Goal: Information Seeking & Learning: Learn about a topic

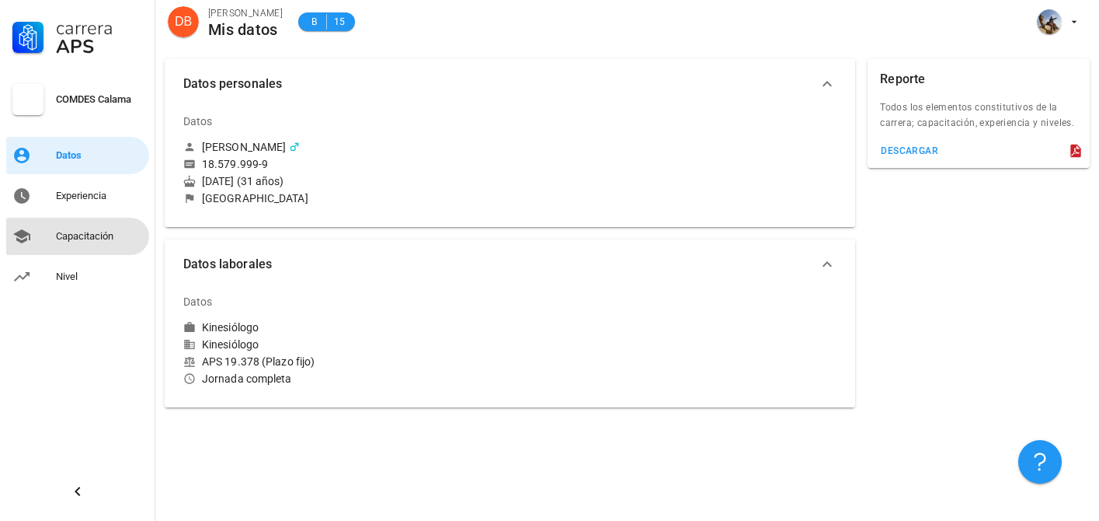
click at [75, 241] on div "Capacitación" at bounding box center [99, 236] width 87 height 12
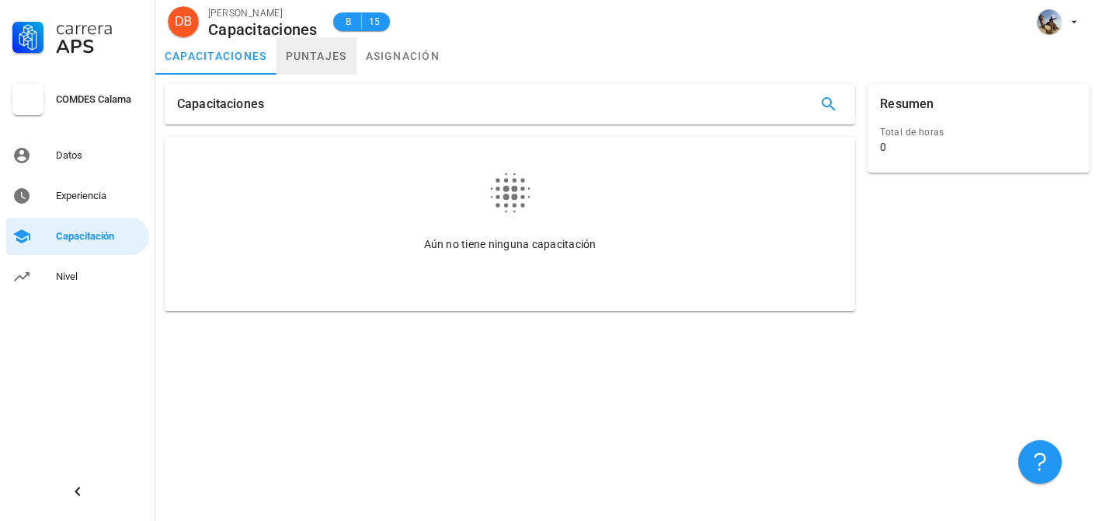
click at [307, 67] on link "puntajes" at bounding box center [317, 55] width 80 height 37
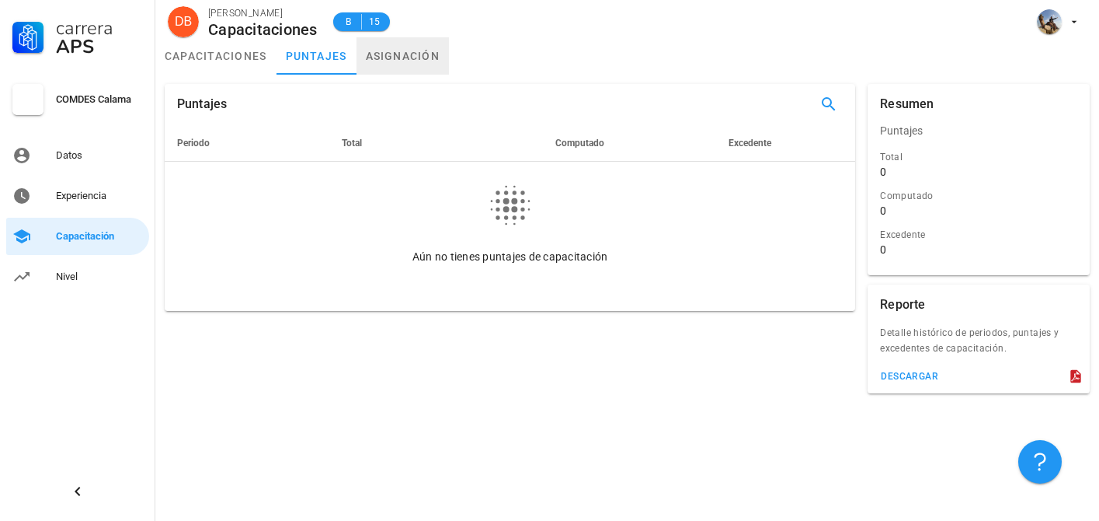
click at [413, 57] on link "asignación" at bounding box center [403, 55] width 93 height 37
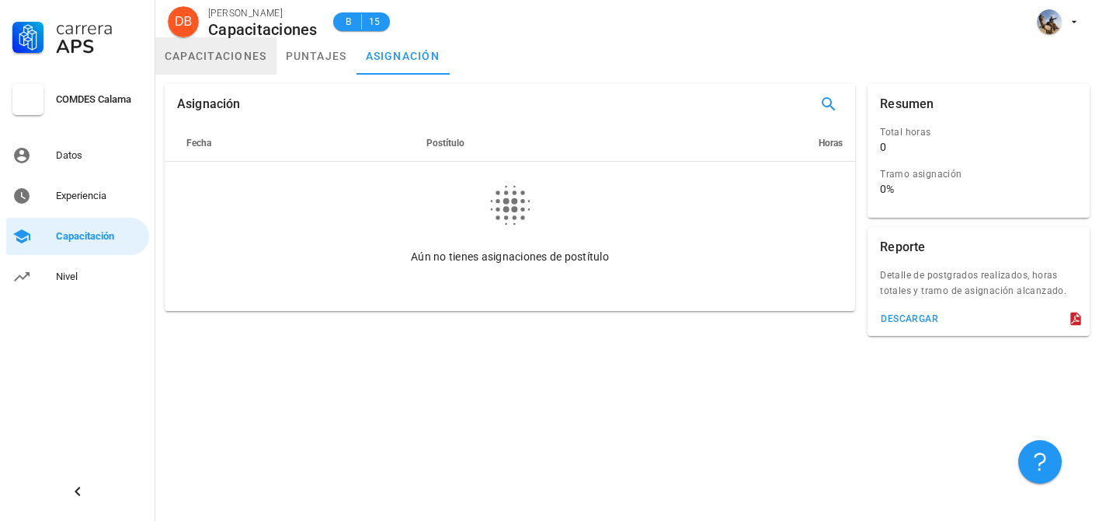
click at [207, 71] on link "capacitaciones" at bounding box center [215, 55] width 121 height 37
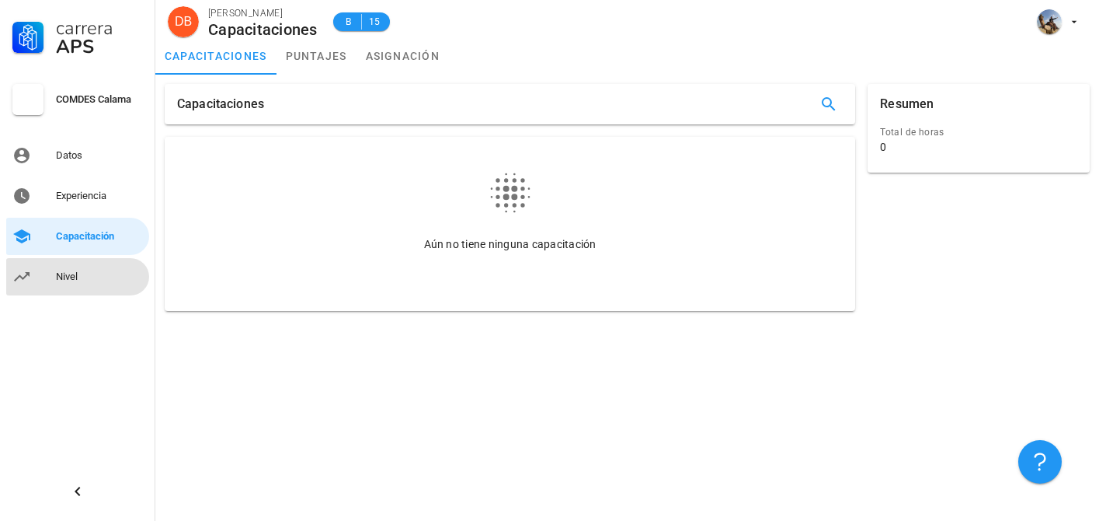
click at [64, 272] on div "Nivel" at bounding box center [99, 276] width 87 height 12
